Goal: Transaction & Acquisition: Purchase product/service

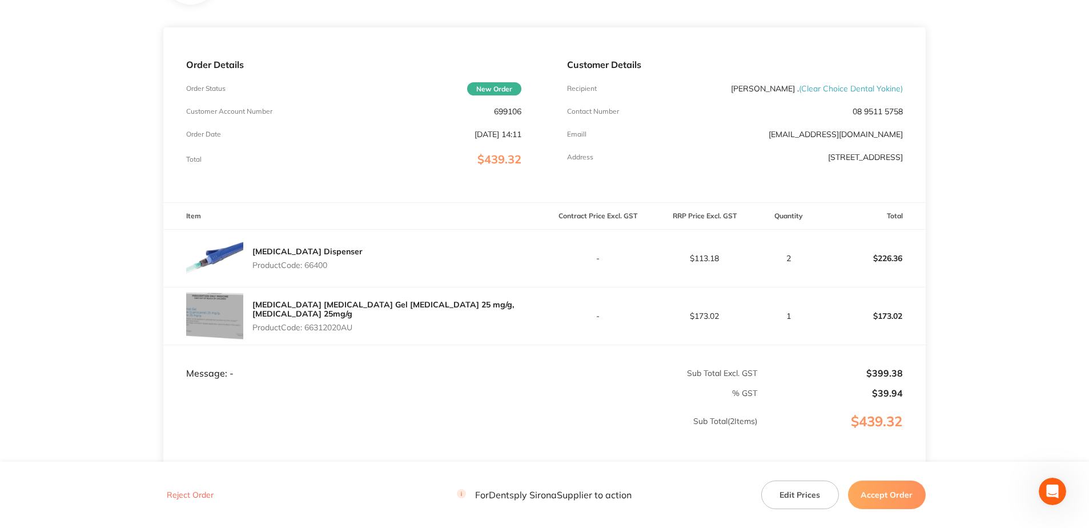
scroll to position [171, 0]
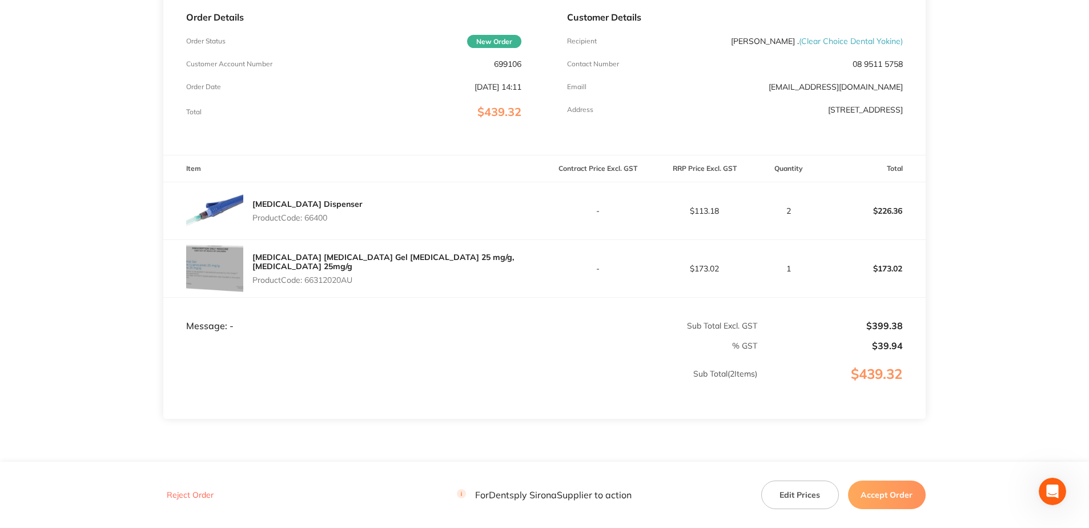
click at [510, 368] on td "Sub Total ( 2 Items)" at bounding box center [460, 385] width 594 height 67
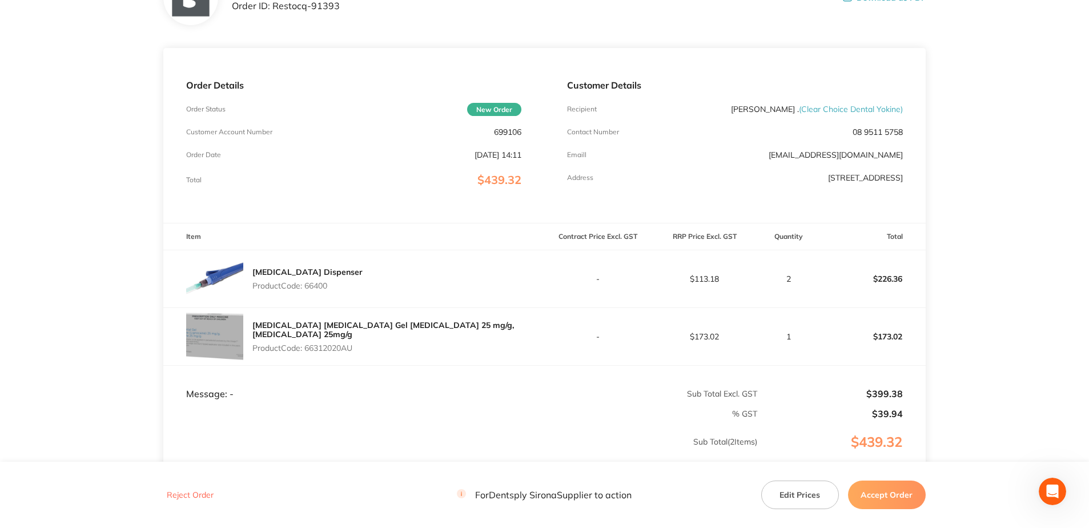
scroll to position [0, 0]
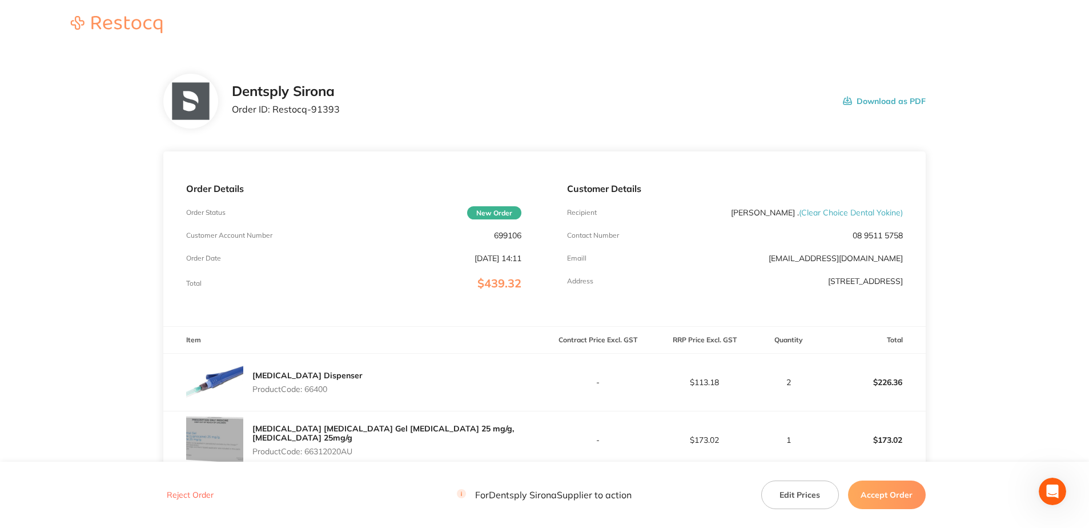
click at [788, 494] on button "Edit Prices" at bounding box center [800, 494] width 78 height 29
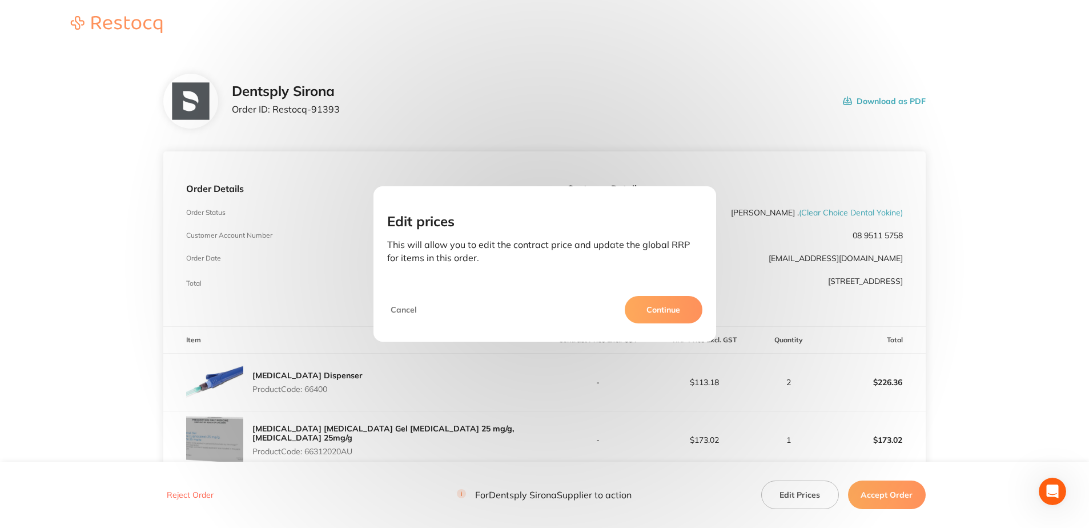
click at [655, 307] on button "Continue" at bounding box center [664, 309] width 78 height 27
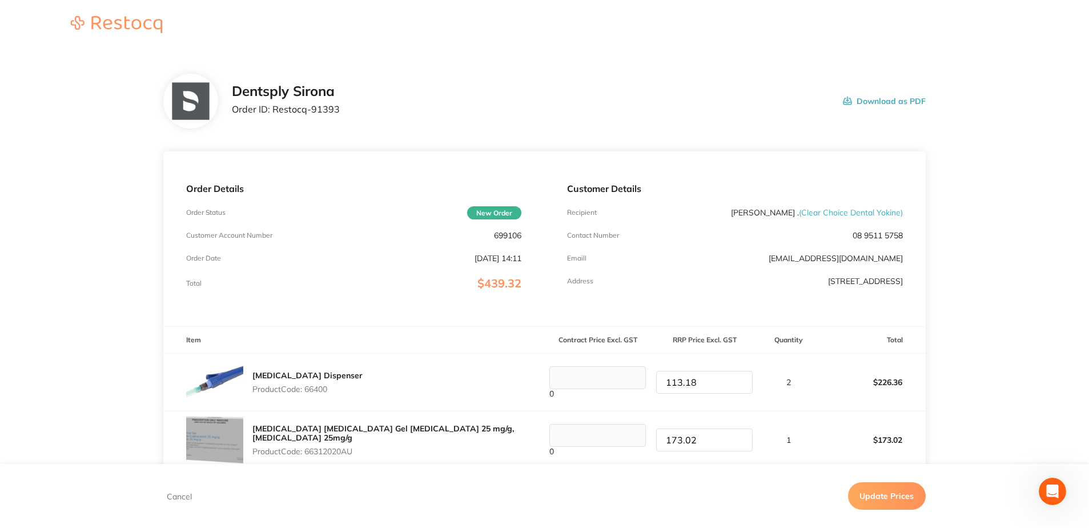
click at [703, 384] on input "113.18" at bounding box center [704, 382] width 96 height 23
drag, startPoint x: 703, startPoint y: 384, endPoint x: 663, endPoint y: 385, distance: 39.4
click at [663, 385] on input "113.18" at bounding box center [704, 382] width 96 height 23
type input "93.94"
click at [698, 440] on input "173.02" at bounding box center [704, 439] width 96 height 23
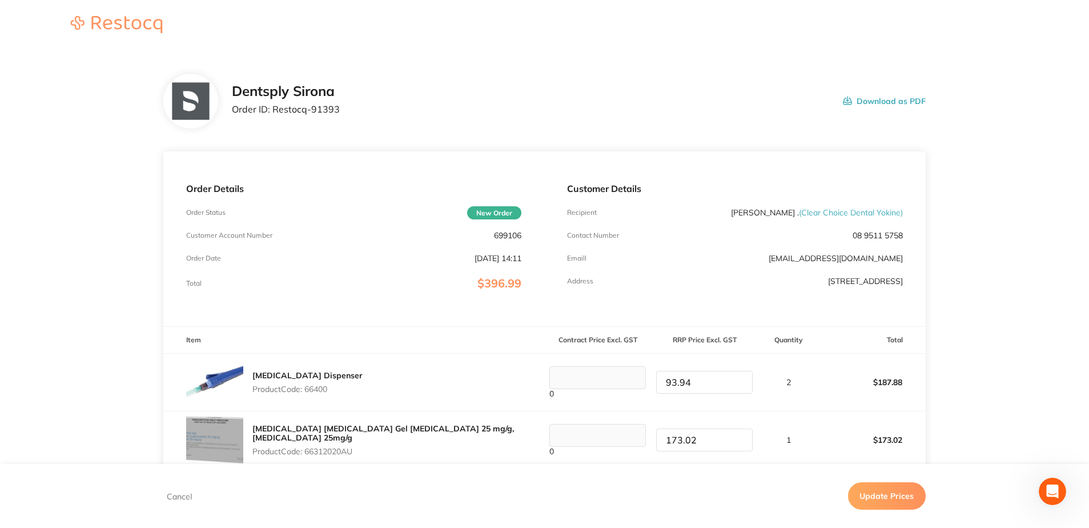
drag, startPoint x: 698, startPoint y: 439, endPoint x: 660, endPoint y: 437, distance: 38.3
click at [660, 437] on input "173.02" at bounding box center [704, 439] width 96 height 23
type input "143.61"
click at [884, 496] on button "Update Prices" at bounding box center [887, 495] width 78 height 27
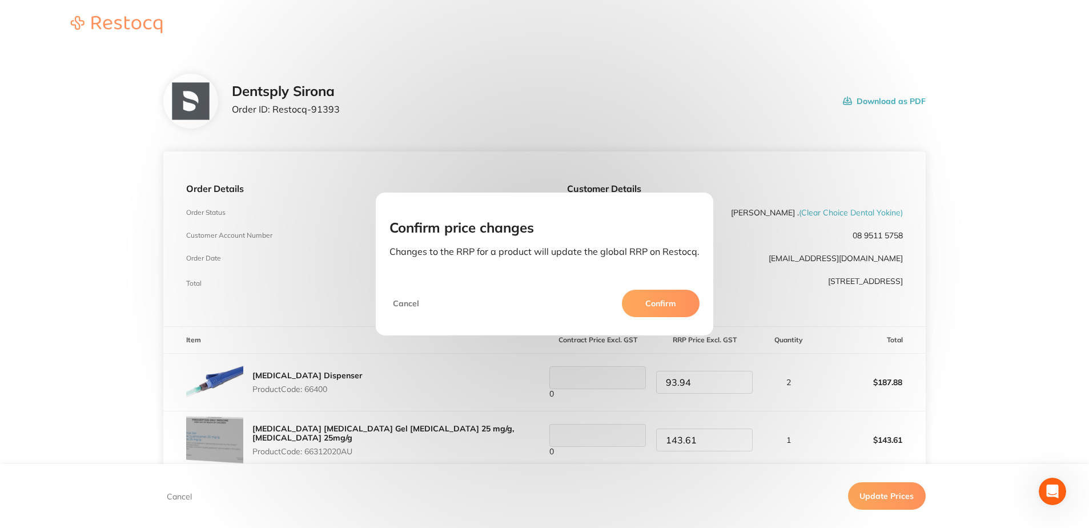
click at [652, 303] on button "Confirm" at bounding box center [661, 302] width 78 height 27
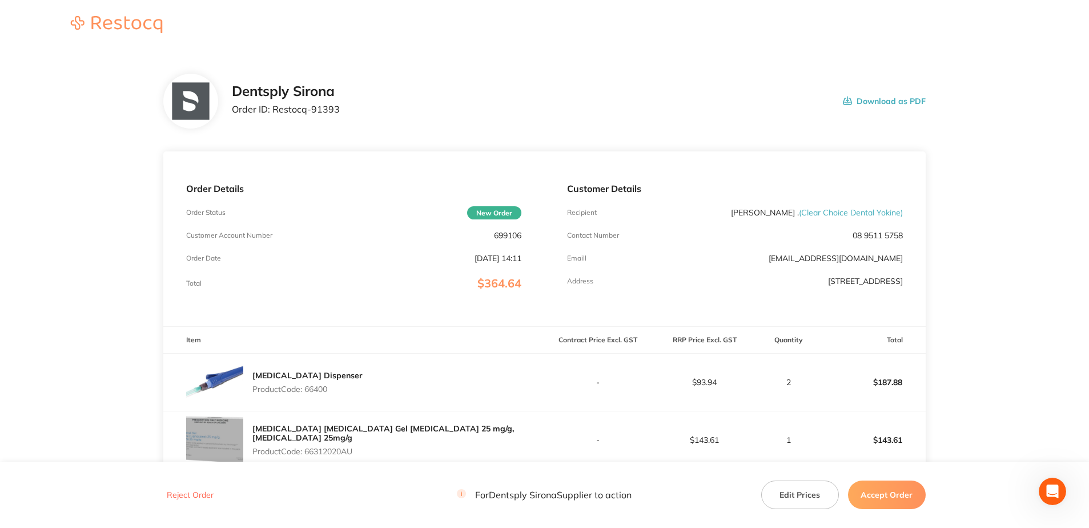
click at [888, 496] on button "Accept Order" at bounding box center [887, 494] width 78 height 29
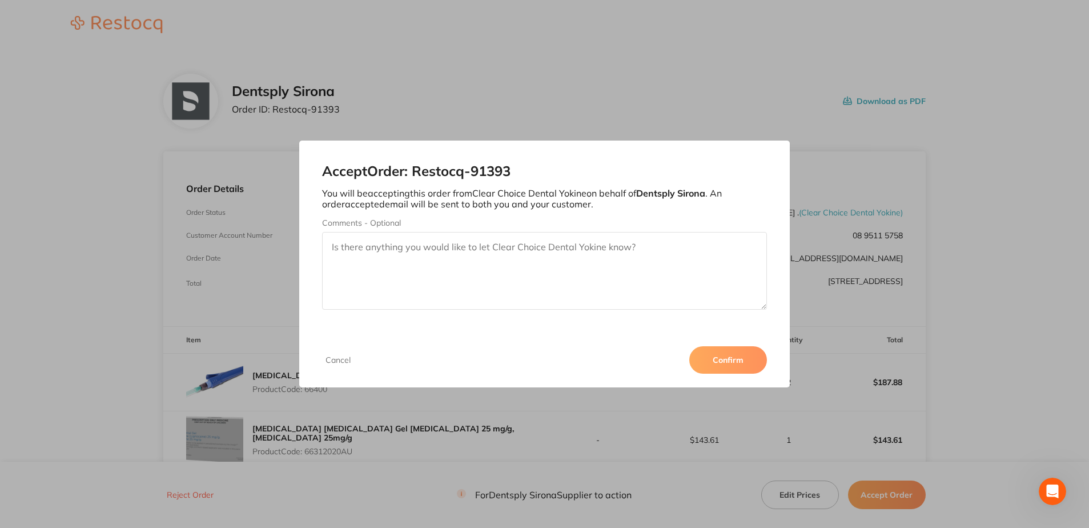
click at [727, 358] on button "Confirm" at bounding box center [728, 359] width 78 height 27
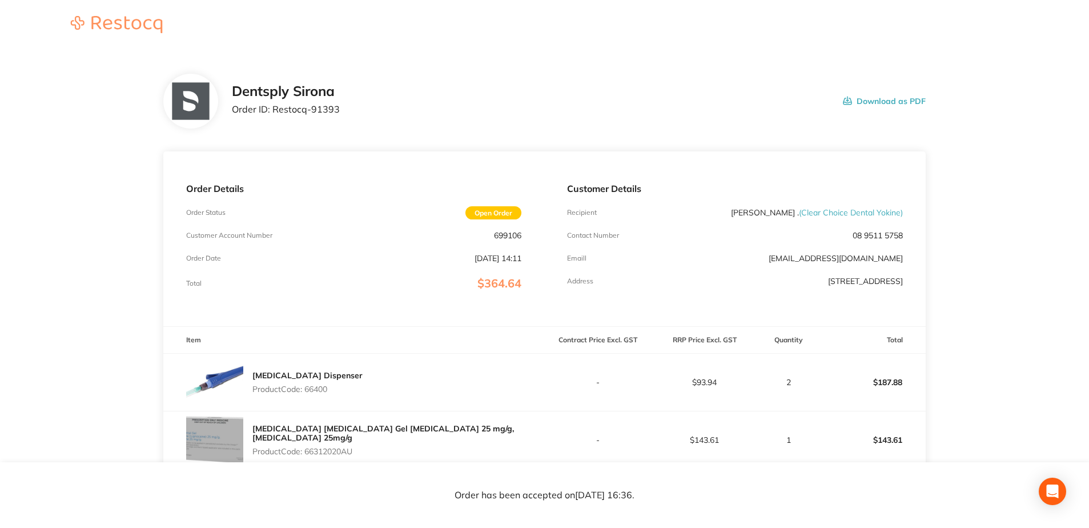
click at [983, 315] on main "Dentsply Sirona Order ID: Restocq- 91393 Download as PDF Order Details Order St…" at bounding box center [544, 366] width 1089 height 630
